Goal: Information Seeking & Learning: Learn about a topic

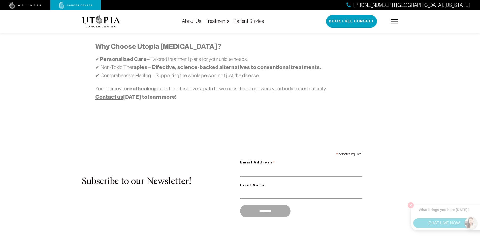
scroll to position [389, 0]
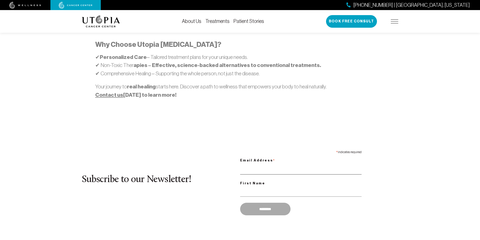
click at [264, 172] on input "Email Address *" at bounding box center [300, 169] width 121 height 10
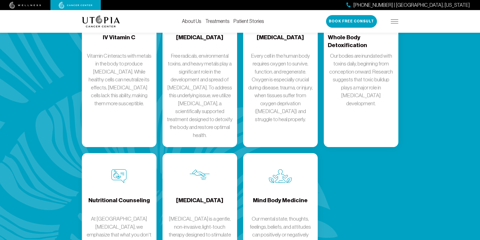
scroll to position [777, 0]
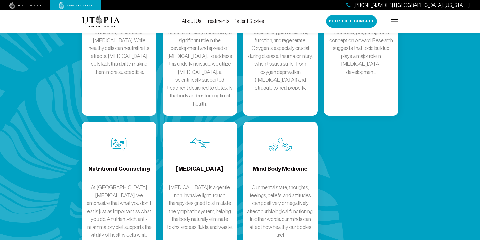
type input "**********"
click at [253, 181] on h4 "Mind Body Medicine" at bounding box center [280, 173] width 55 height 16
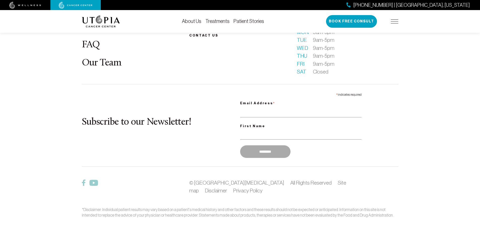
scroll to position [1100, 0]
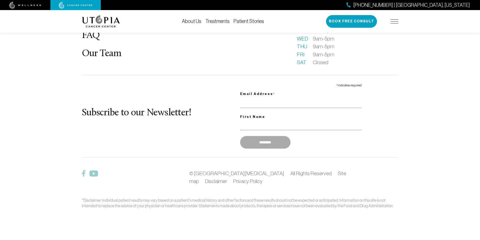
click at [252, 239] on footer "What is [MEDICAL_DATA]? About Us Patient Stories FAQ Our Team Becoming a patien…" at bounding box center [240, 87] width 480 height 306
click at [265, 239] on footer "What is [MEDICAL_DATA]? About Us Patient Stories FAQ Our Team Becoming a patien…" at bounding box center [240, 87] width 480 height 306
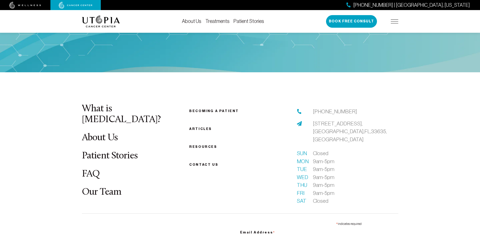
scroll to position [911, 0]
